Goal: Task Accomplishment & Management: Complete application form

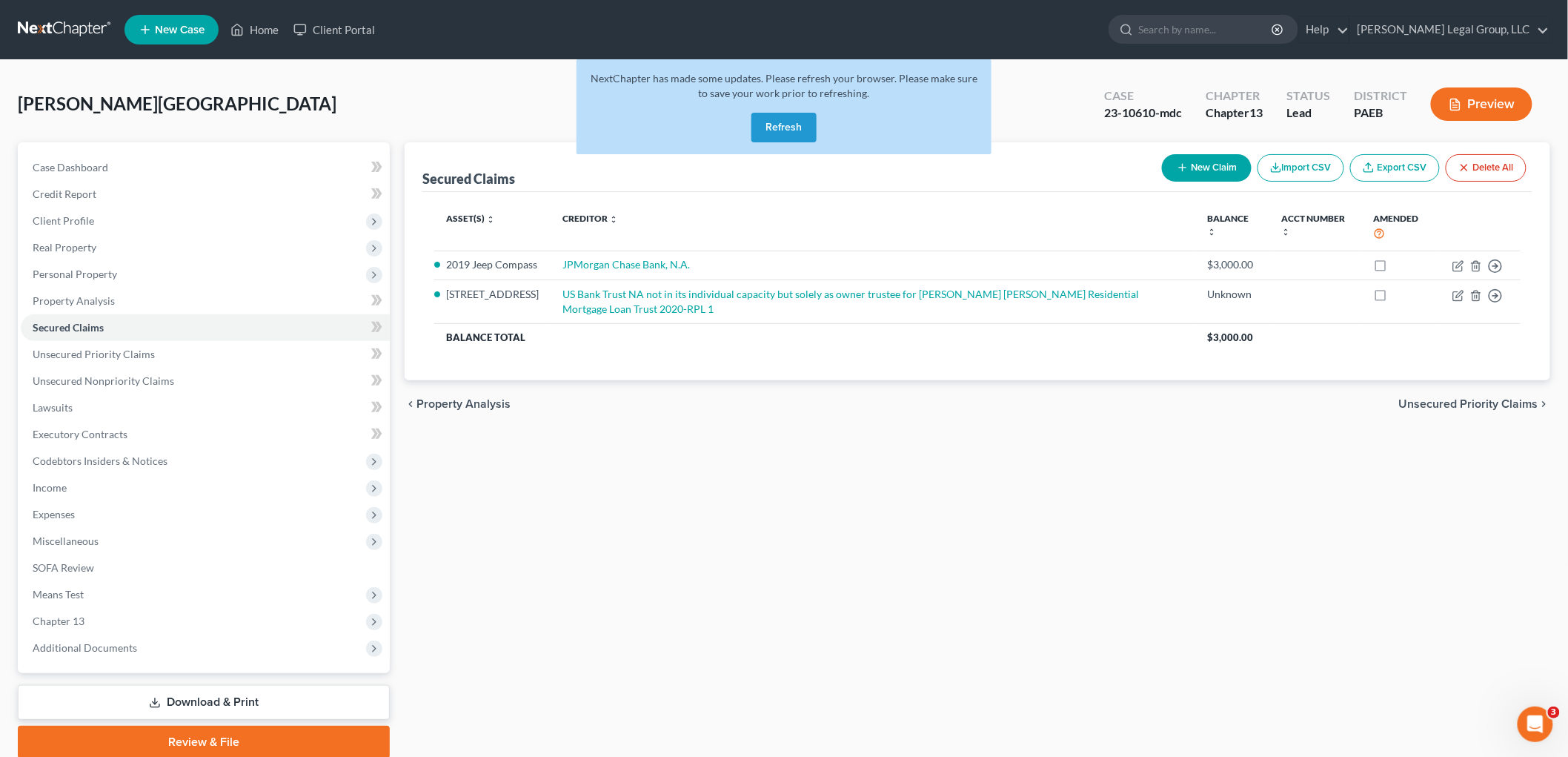
click at [796, 119] on button "Refresh" at bounding box center [784, 128] width 66 height 30
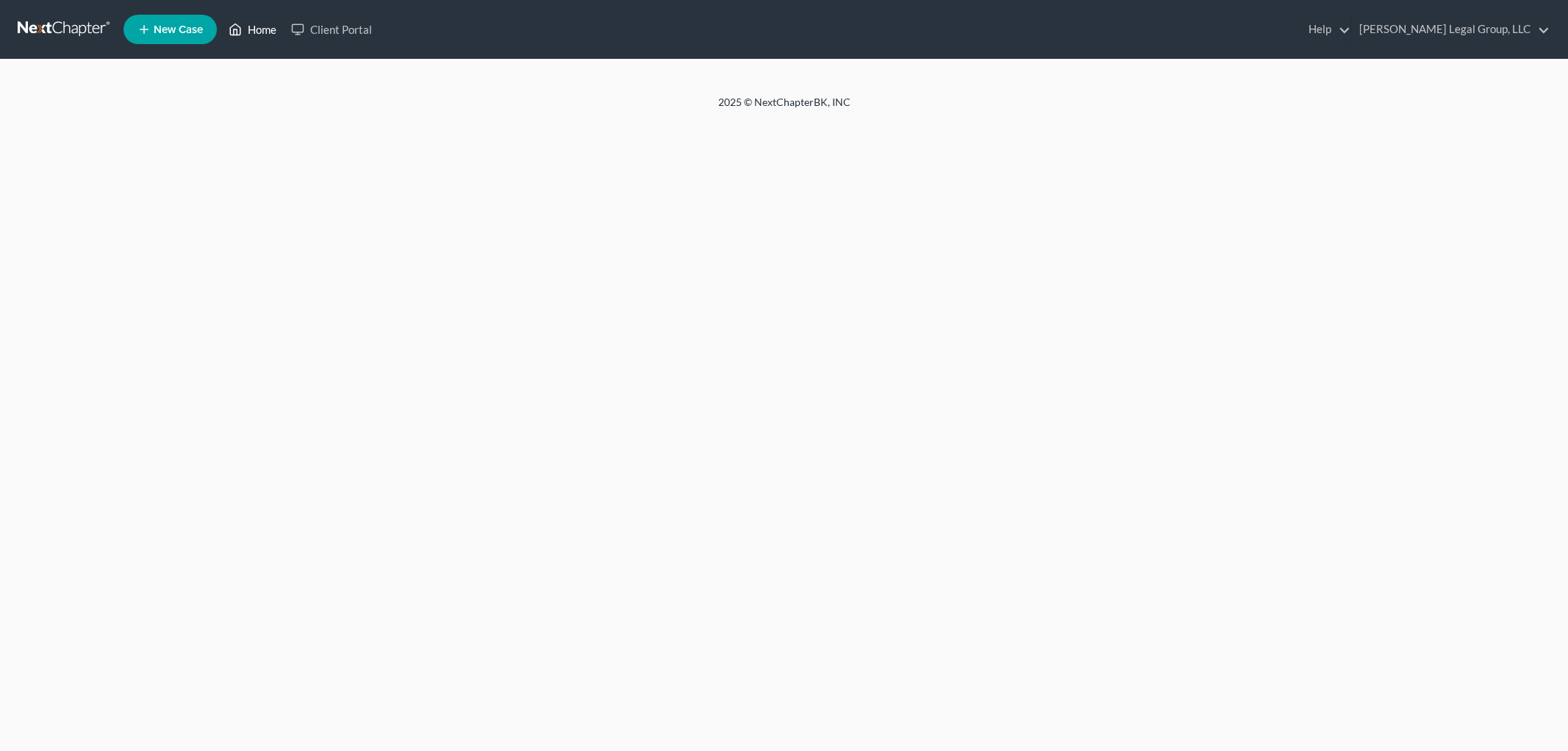
click at [268, 35] on link "Home" at bounding box center [253, 30] width 63 height 26
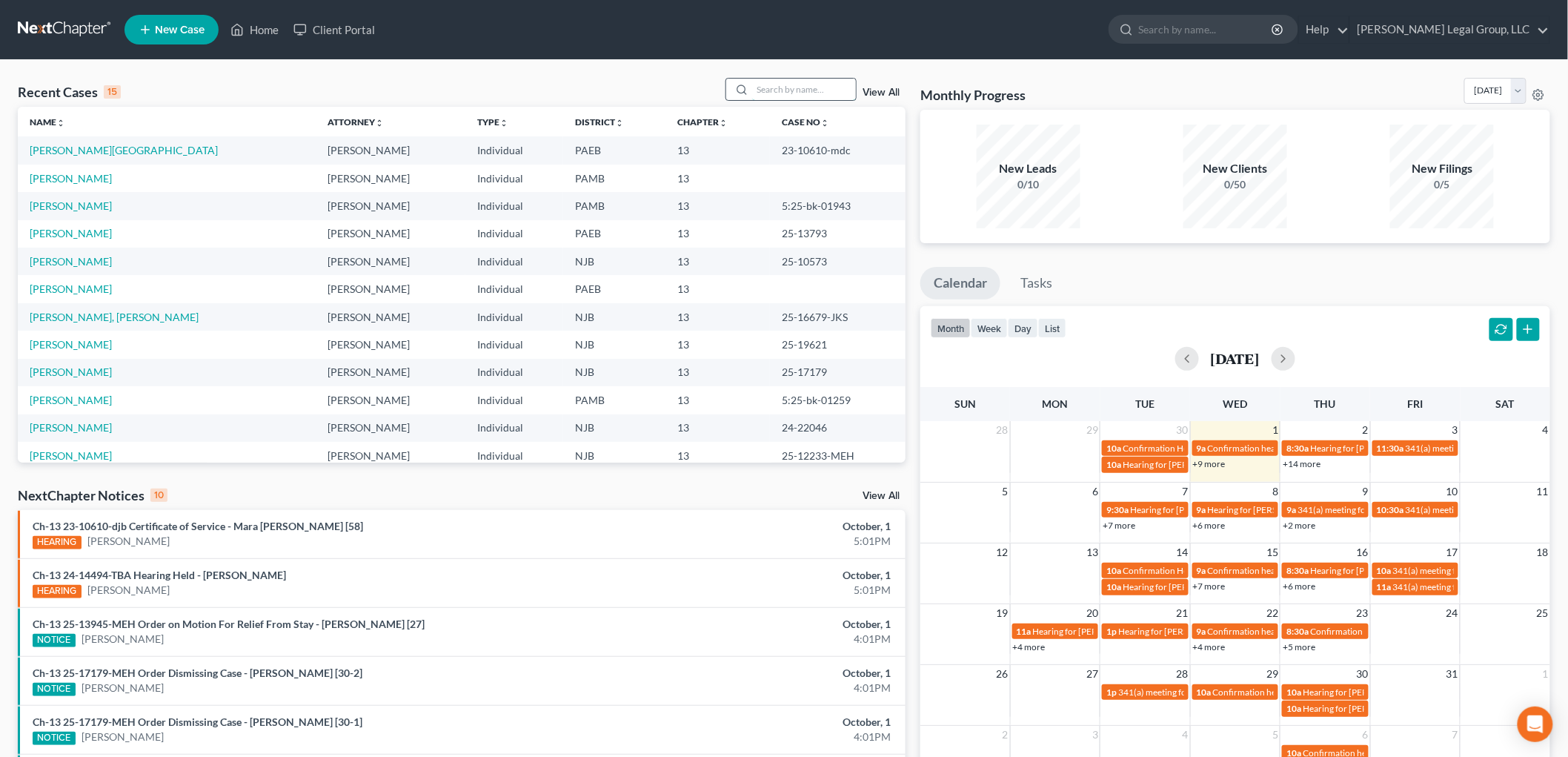
click at [802, 94] on input "search" at bounding box center [804, 90] width 104 height 22
type input "[PERSON_NAME]"
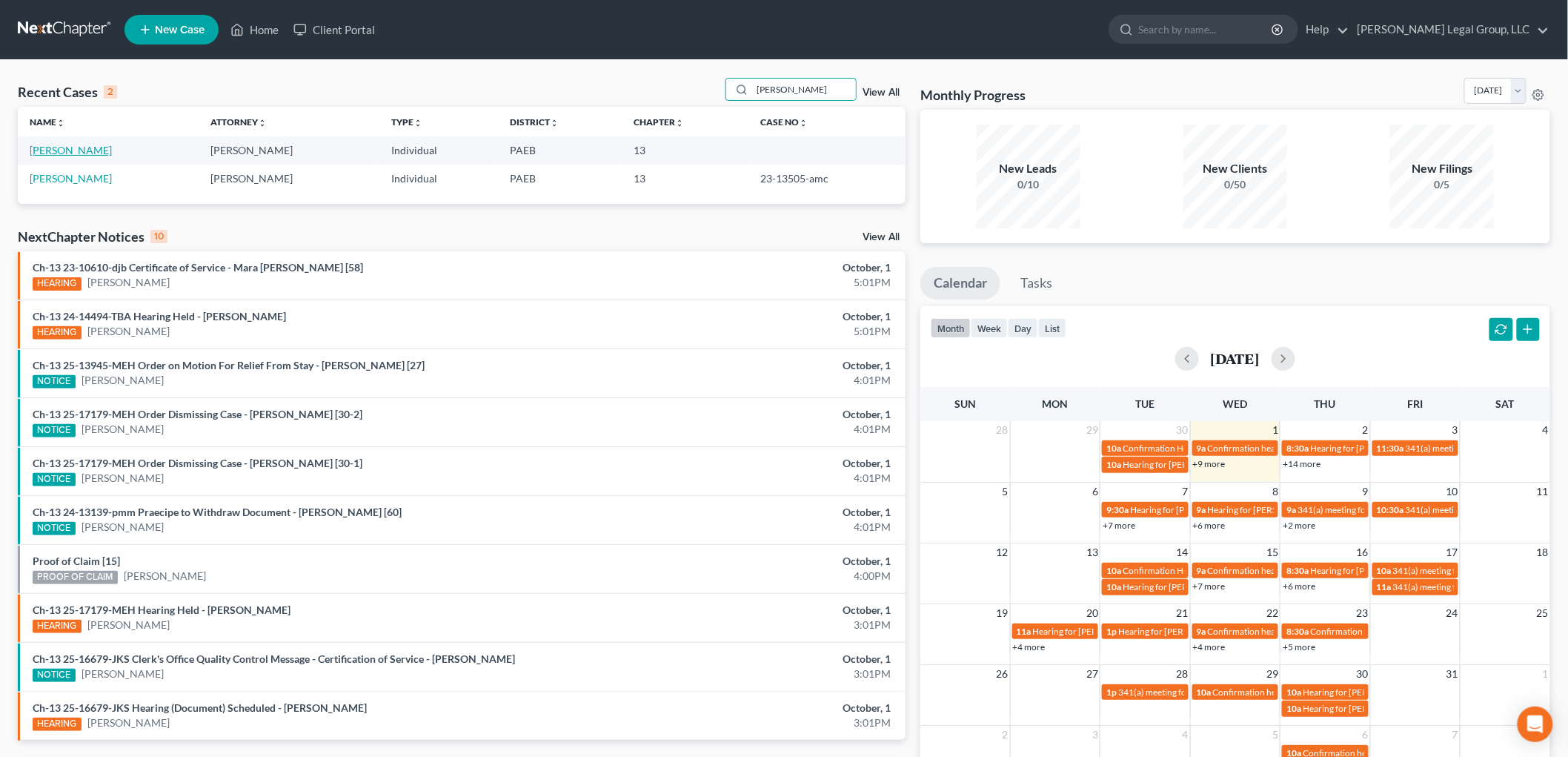
click at [110, 156] on link "[PERSON_NAME]" at bounding box center [71, 149] width 82 height 12
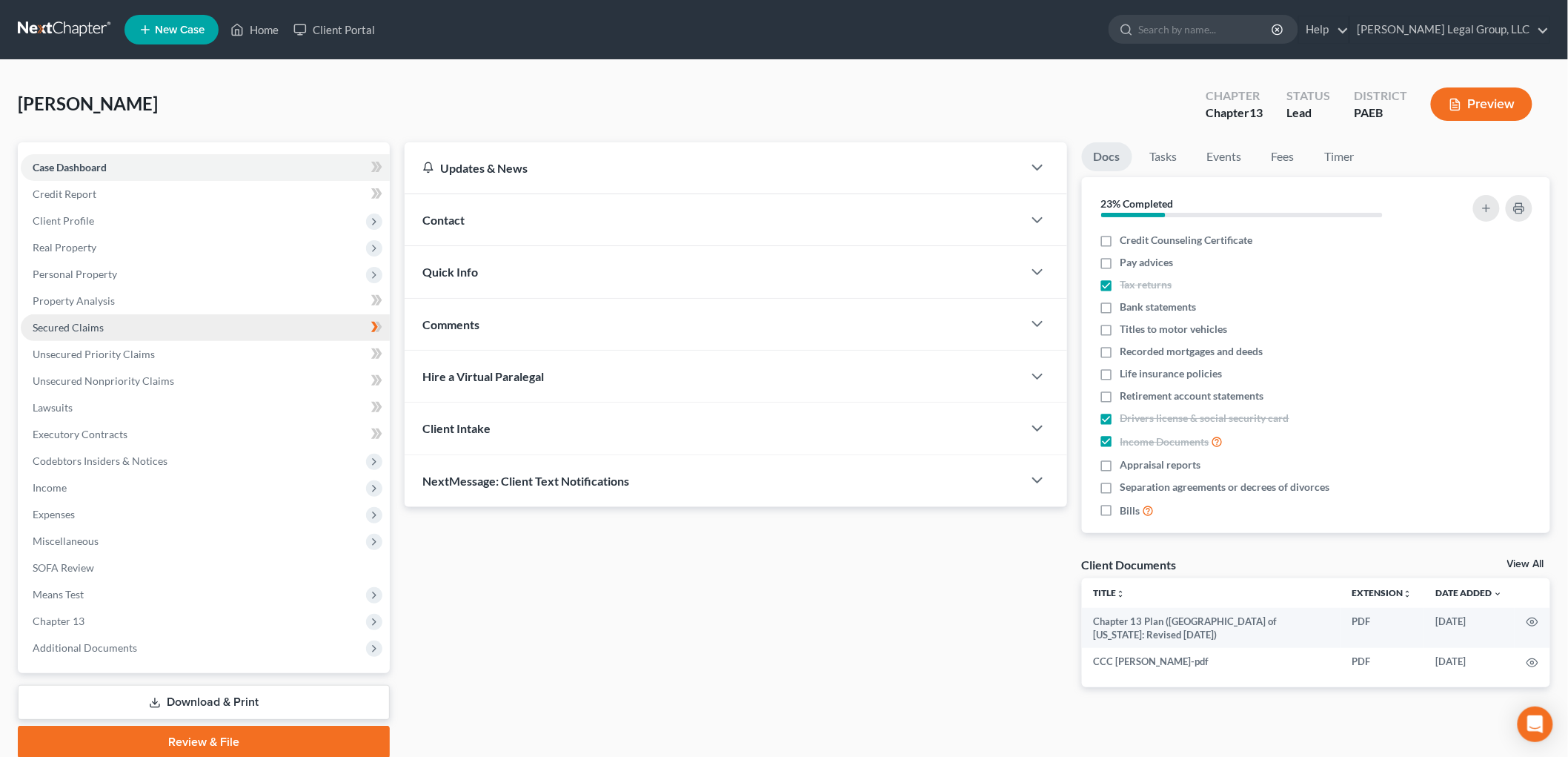
click at [100, 324] on span "Secured Claims" at bounding box center [68, 327] width 71 height 12
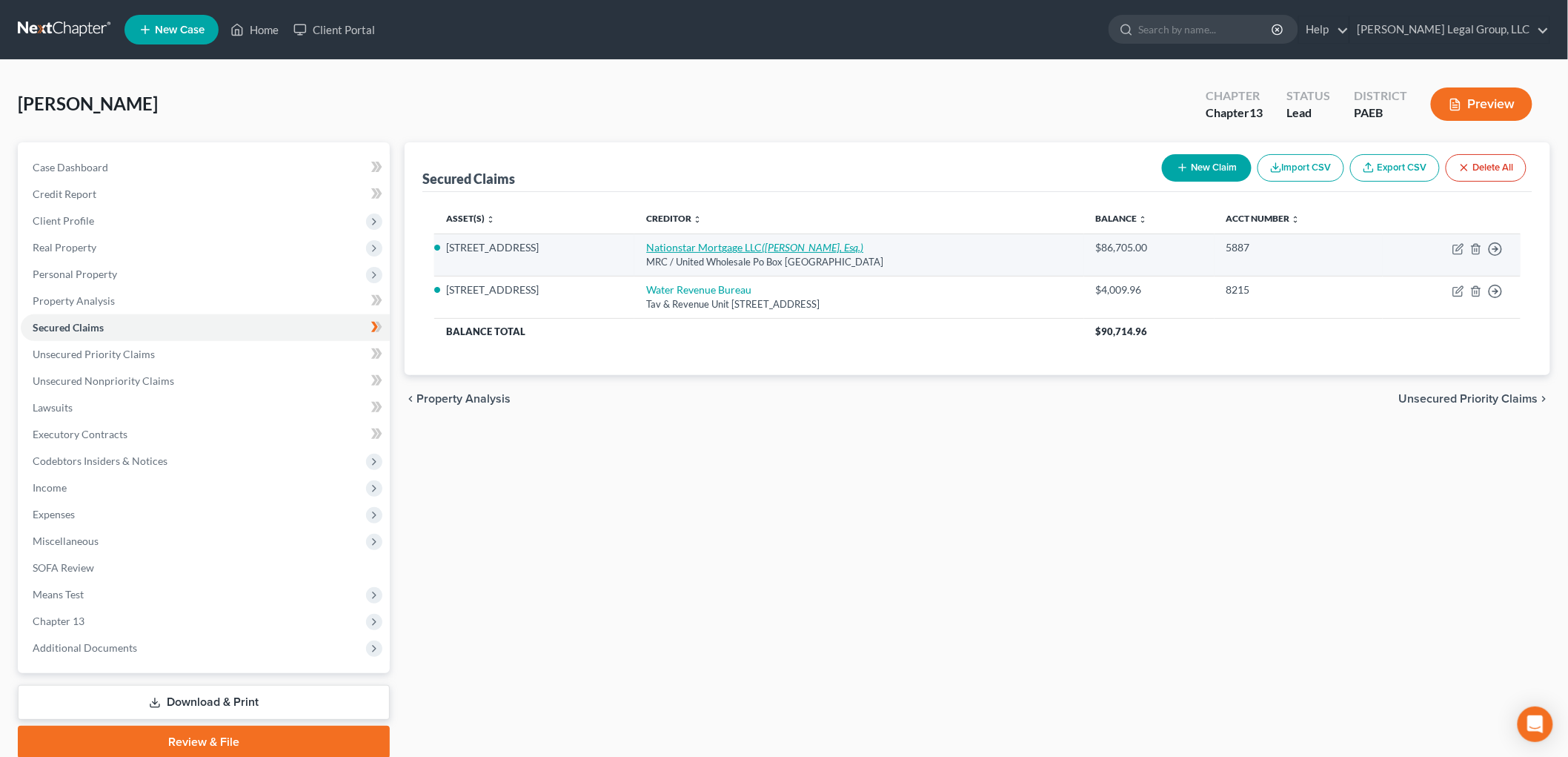
click at [677, 249] on link "Nationstar Mortgage LLC ([PERSON_NAME], Esq.)" at bounding box center [755, 247] width 217 height 12
select select "45"
select select "0"
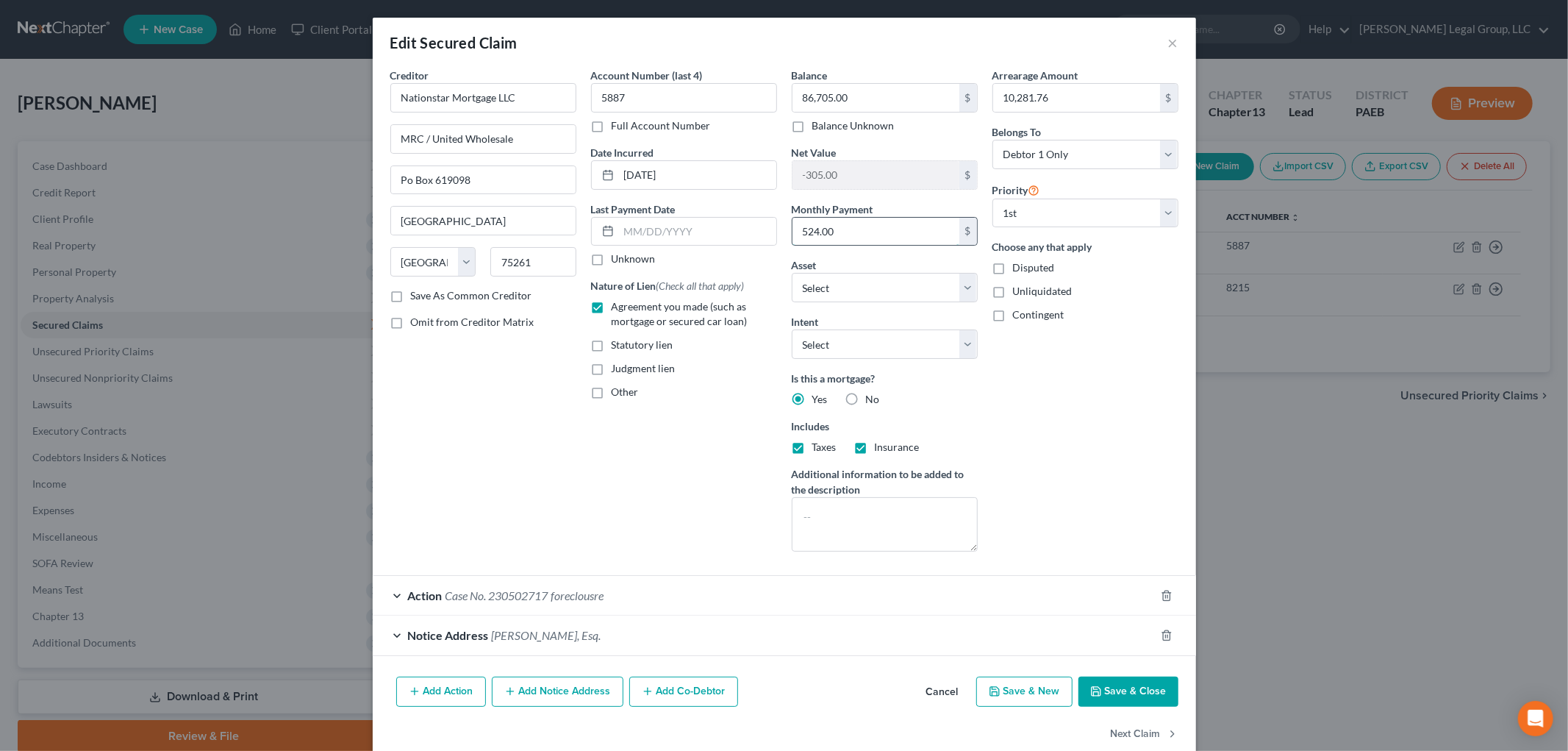
click at [869, 232] on input "524.00" at bounding box center [876, 231] width 167 height 28
type input "593.23"
click at [1091, 90] on input "10,281.76" at bounding box center [1077, 98] width 167 height 28
type input "22,578.96"
click at [884, 105] on input "86,705.00" at bounding box center [876, 98] width 167 height 28
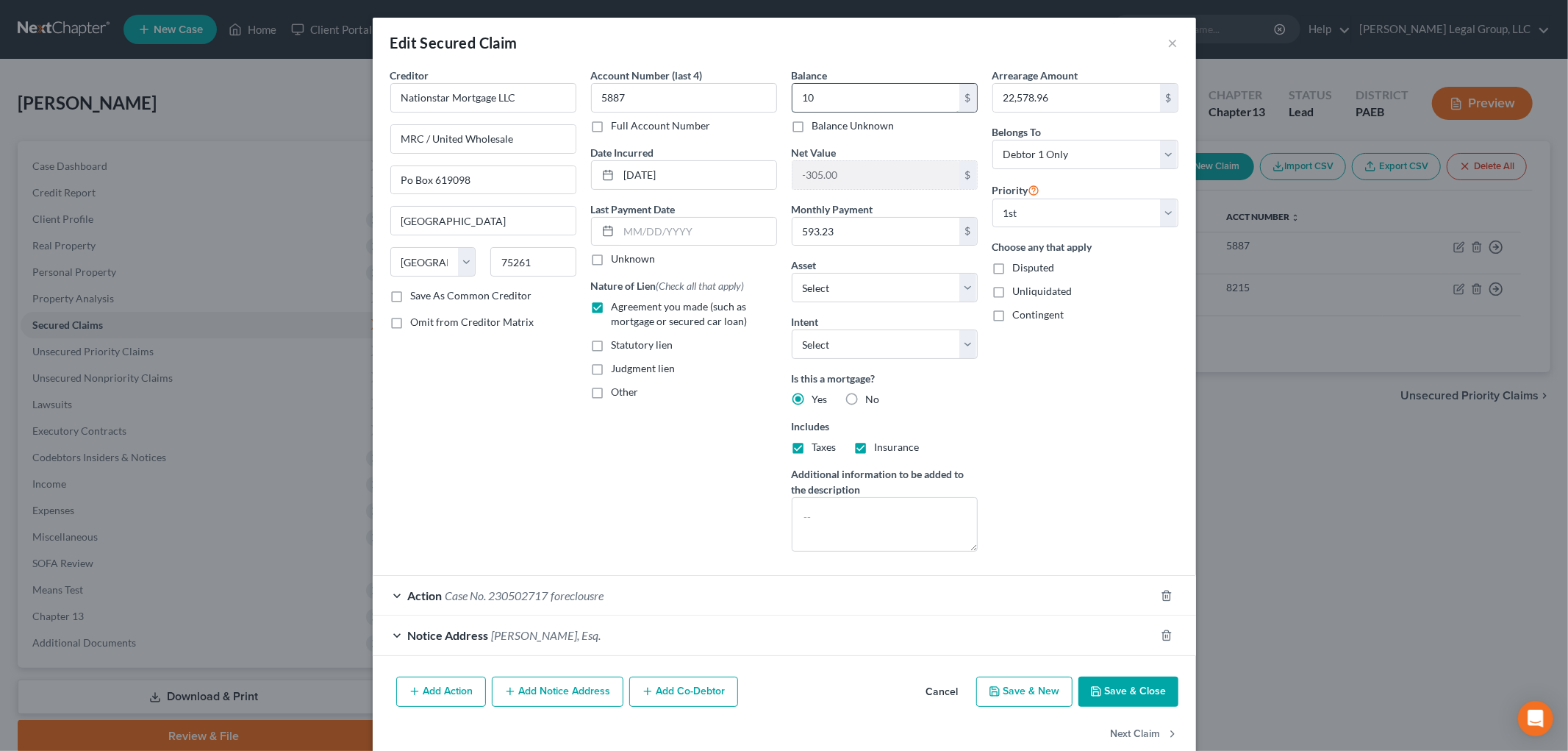
type input "1"
type input "105,691.29"
click at [1097, 693] on button "Save & Close" at bounding box center [1128, 693] width 100 height 31
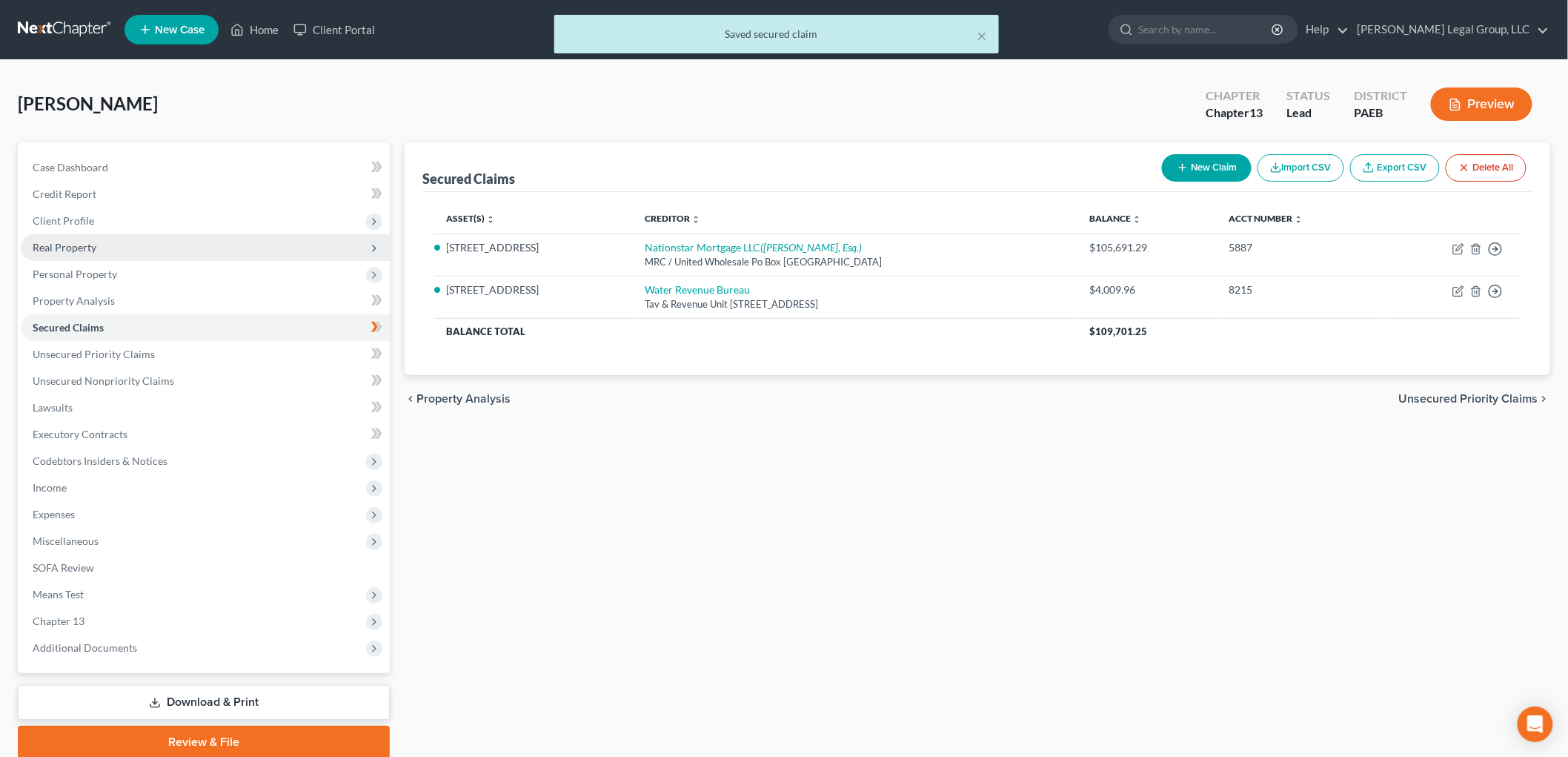
click at [108, 256] on span "Real Property" at bounding box center [205, 247] width 369 height 27
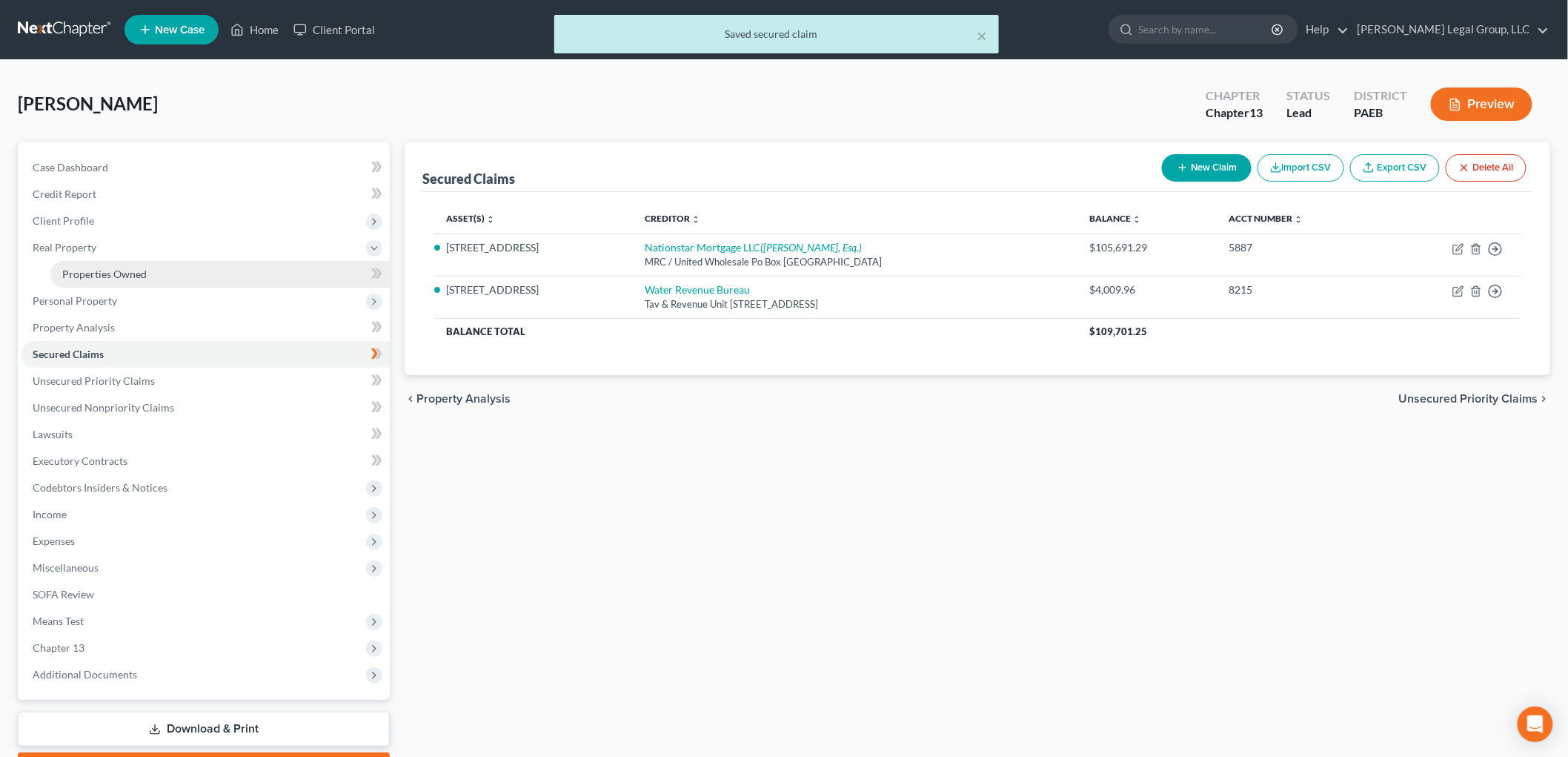
click at [149, 276] on link "Properties Owned" at bounding box center [220, 274] width 339 height 27
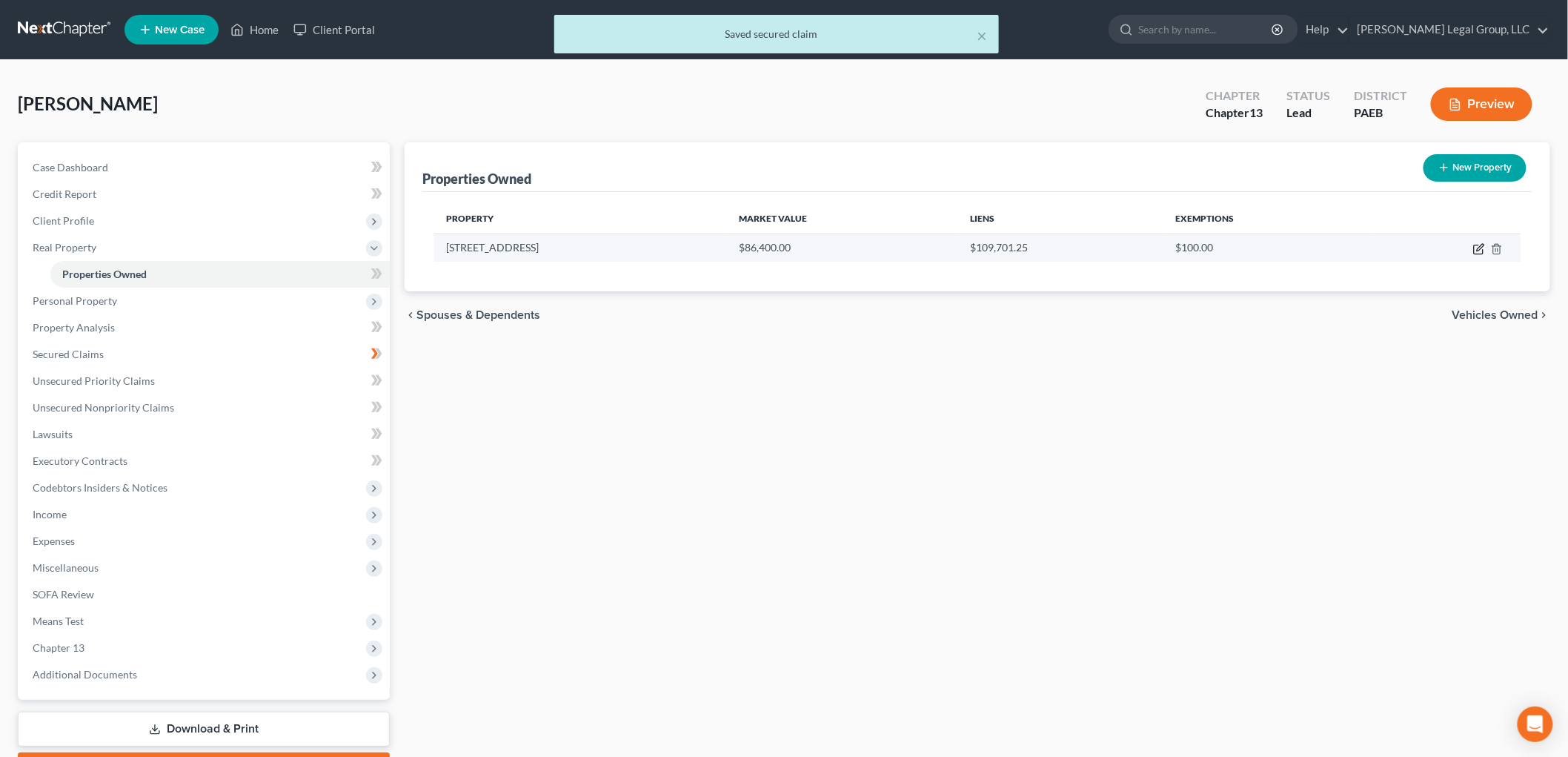
click at [1482, 250] on icon "button" at bounding box center [1479, 249] width 12 height 12
select select "39"
select select "0"
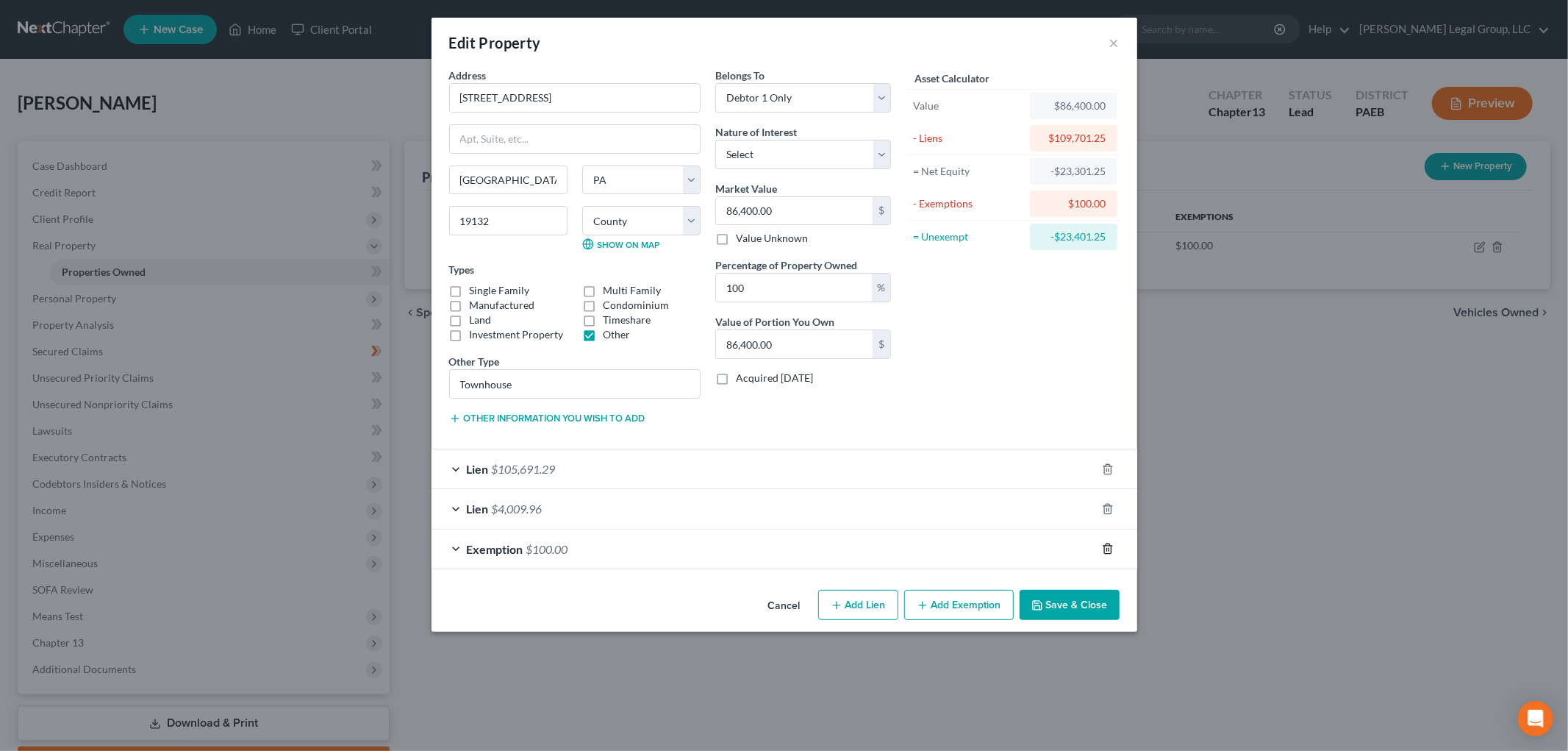
click at [1102, 547] on icon "button" at bounding box center [1108, 548] width 12 height 12
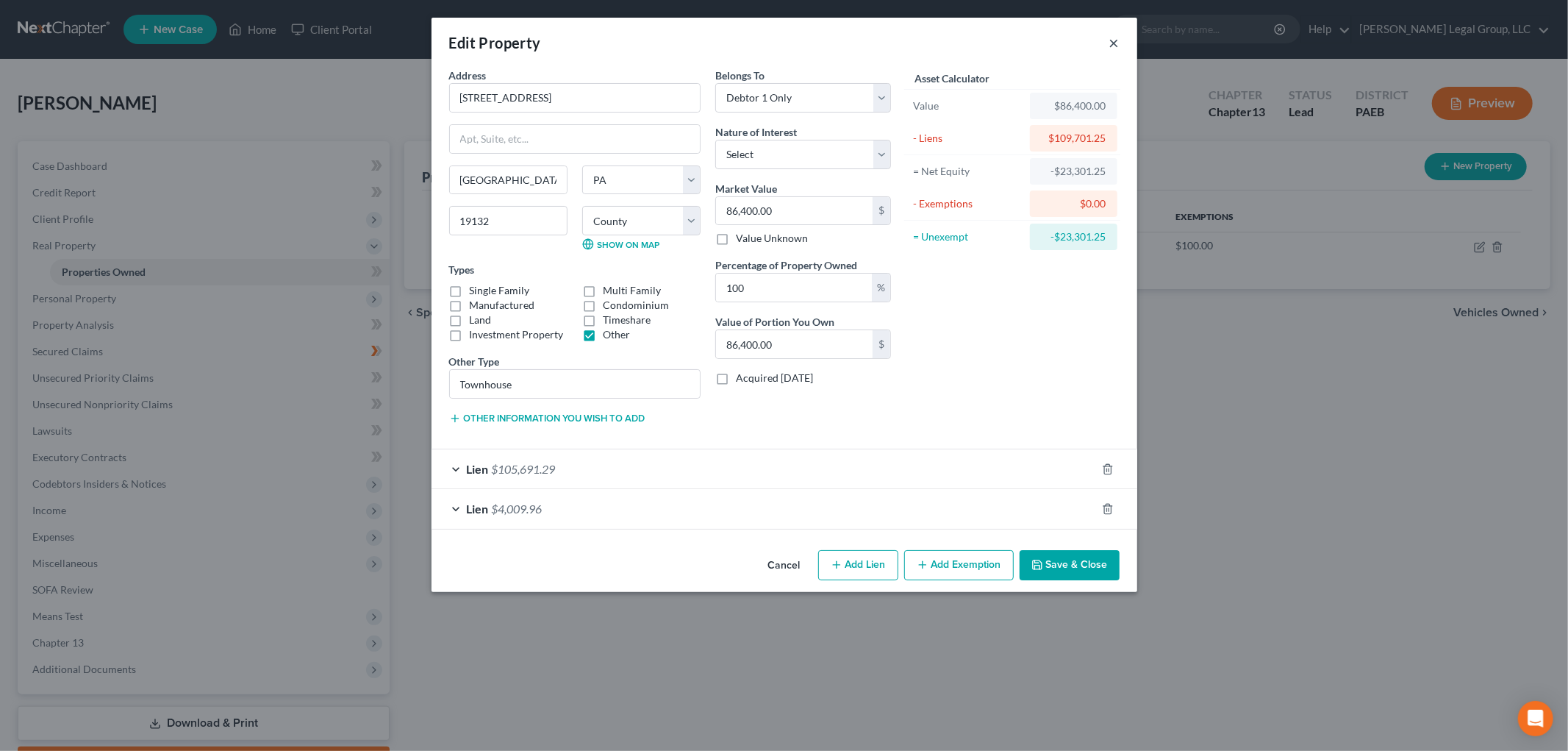
click at [1114, 35] on button "×" at bounding box center [1114, 42] width 11 height 17
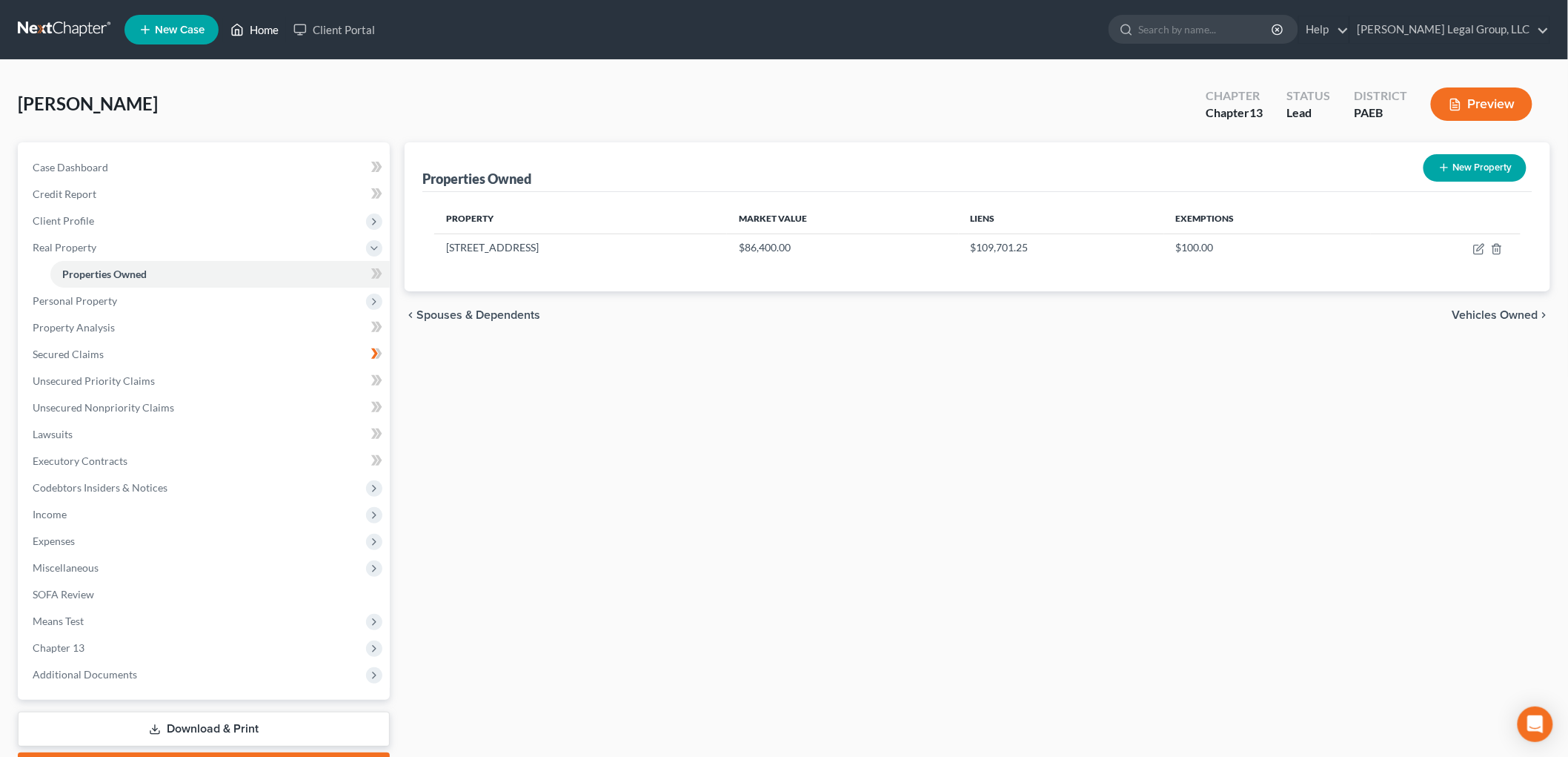
click at [247, 27] on link "Home" at bounding box center [255, 30] width 63 height 27
